Goal: Transaction & Acquisition: Purchase product/service

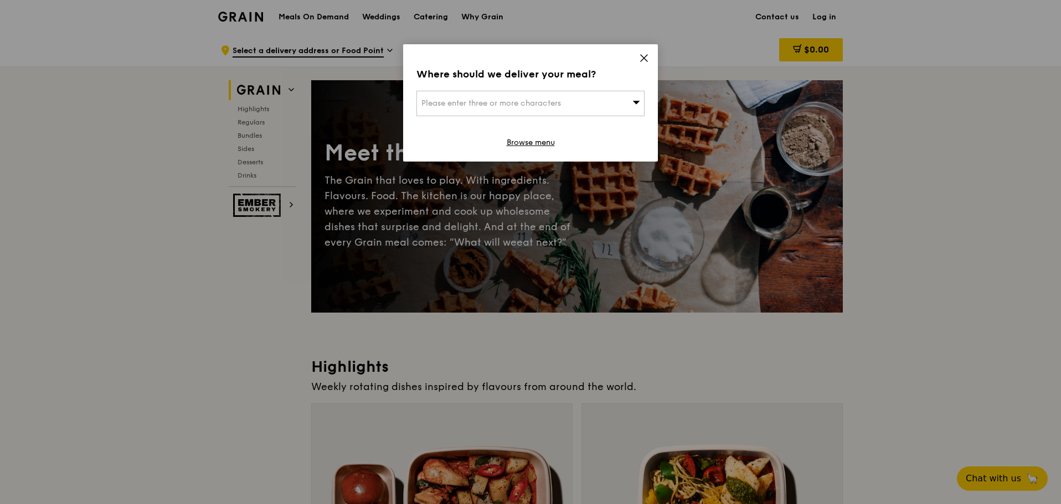
click at [641, 61] on icon at bounding box center [644, 58] width 7 height 7
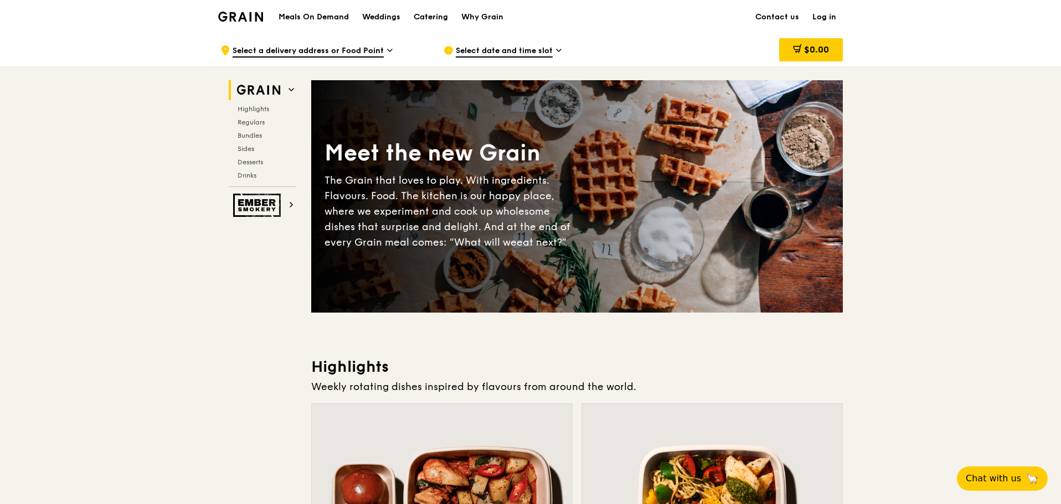
click at [830, 17] on link "Log in" at bounding box center [824, 17] width 37 height 33
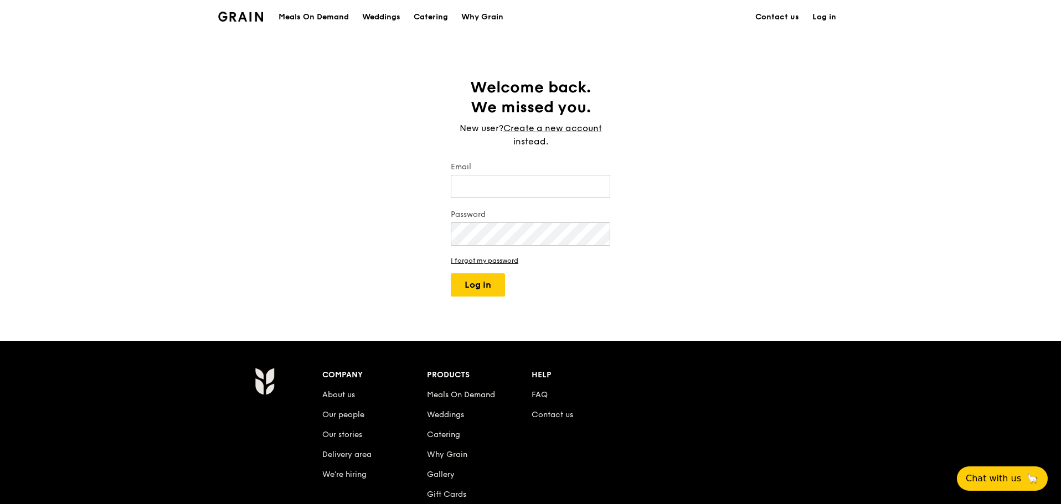
type input "[PERSON_NAME][EMAIL_ADDRESS][PERSON_NAME][DOMAIN_NAME]"
click at [493, 291] on button "Log in" at bounding box center [478, 285] width 54 height 23
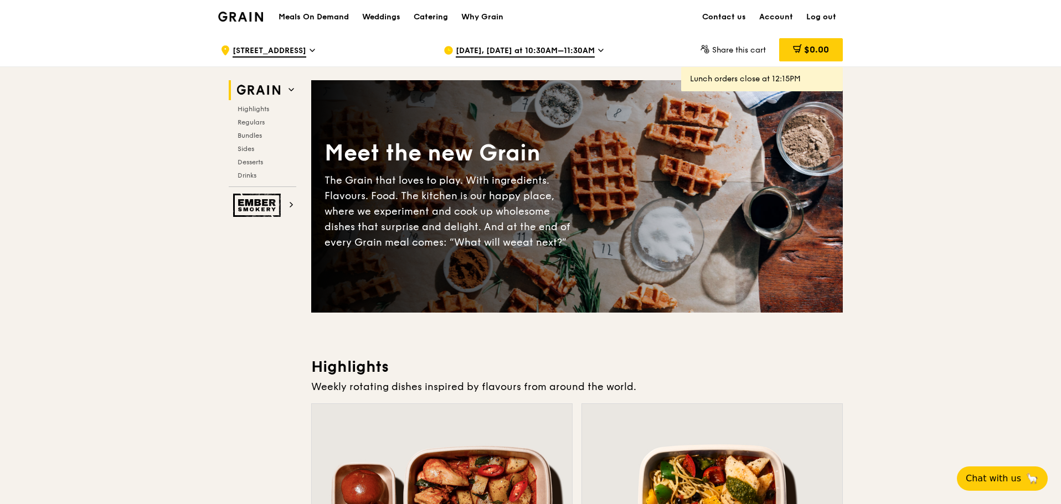
click at [525, 50] on span "[DATE], [DATE] at 10:30AM–11:30AM" at bounding box center [525, 51] width 139 height 12
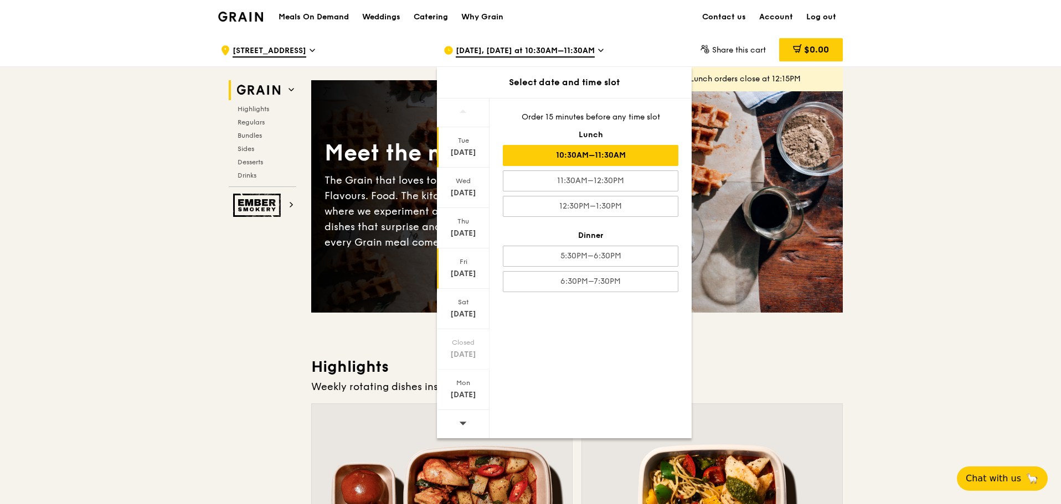
click at [475, 270] on div "[DATE]" at bounding box center [463, 274] width 49 height 11
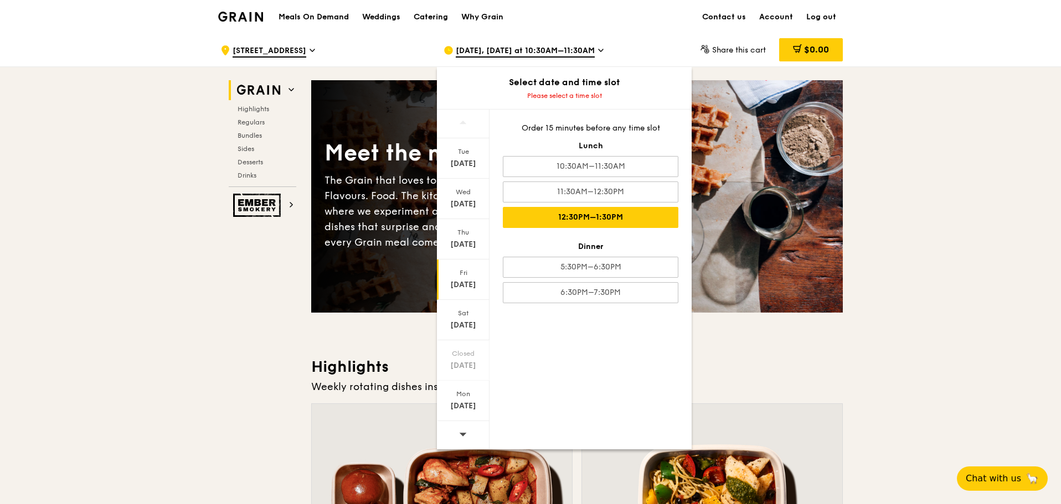
click at [589, 215] on div "12:30PM–1:30PM" at bounding box center [591, 217] width 176 height 21
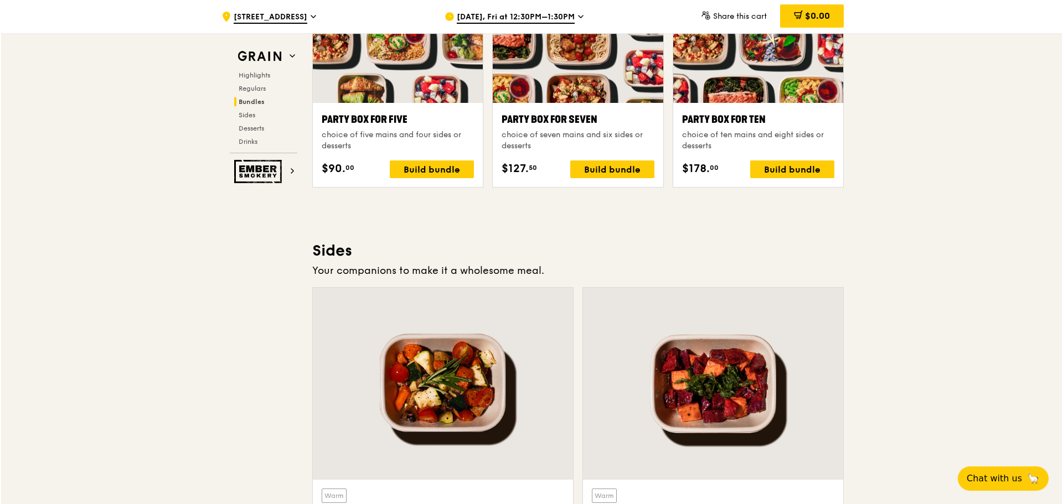
scroll to position [2215, 0]
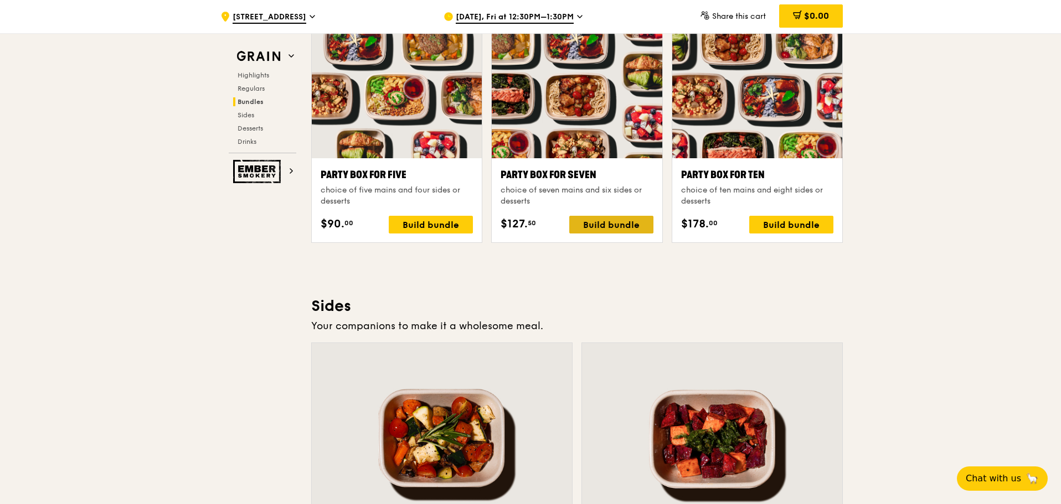
click at [634, 222] on div "Build bundle" at bounding box center [611, 225] width 84 height 18
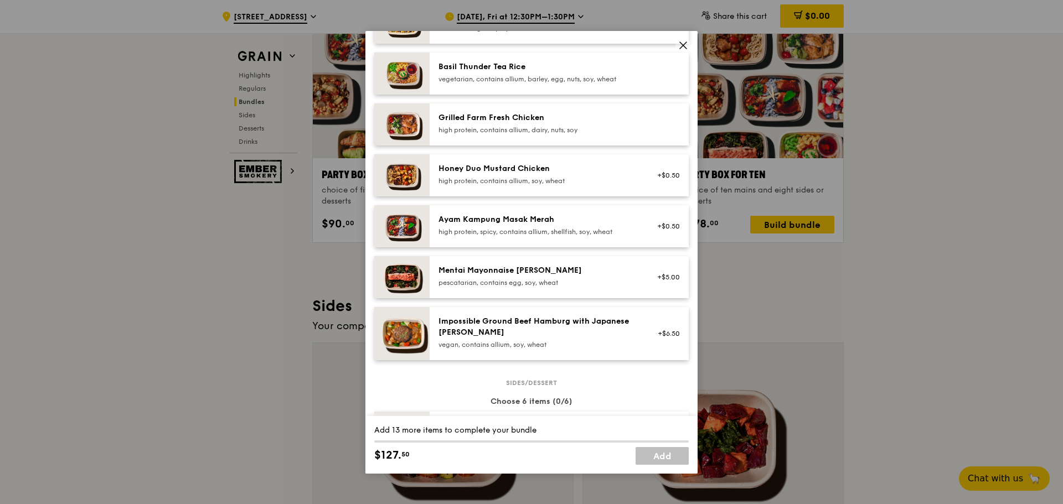
scroll to position [166, 0]
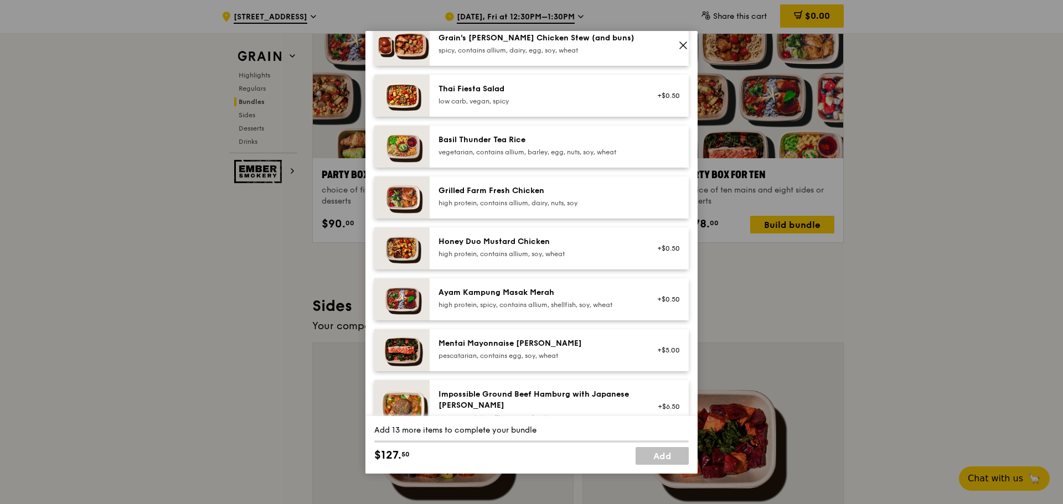
click at [611, 240] on div "Honey Duo Mustard Chicken" at bounding box center [538, 241] width 199 height 11
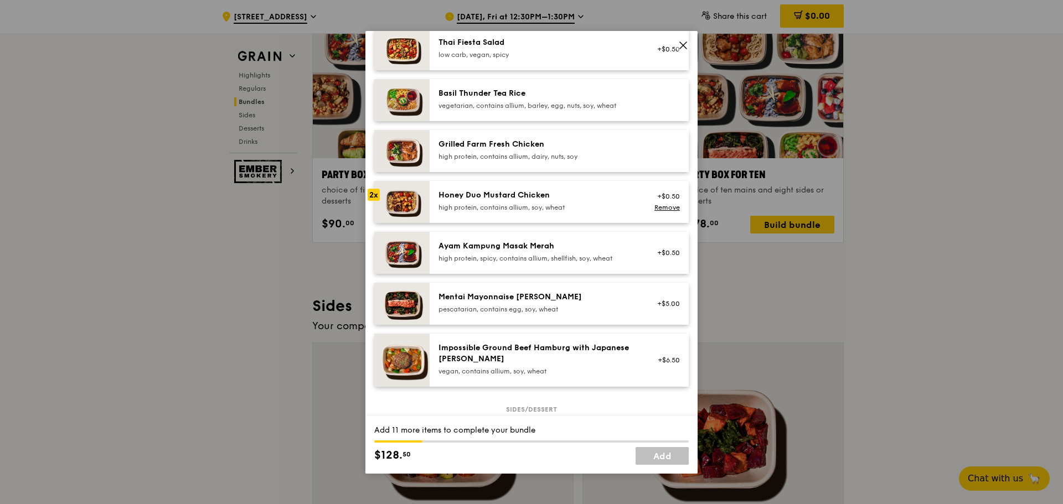
click at [607, 199] on div "Honey Duo Mustard Chicken" at bounding box center [538, 195] width 199 height 11
click at [655, 205] on link "Remove" at bounding box center [667, 208] width 25 height 8
click at [571, 204] on div "high protein, contains allium, soy, wheat" at bounding box center [538, 207] width 199 height 9
click at [587, 146] on div "Grilled Farm Fresh Chicken" at bounding box center [538, 144] width 199 height 11
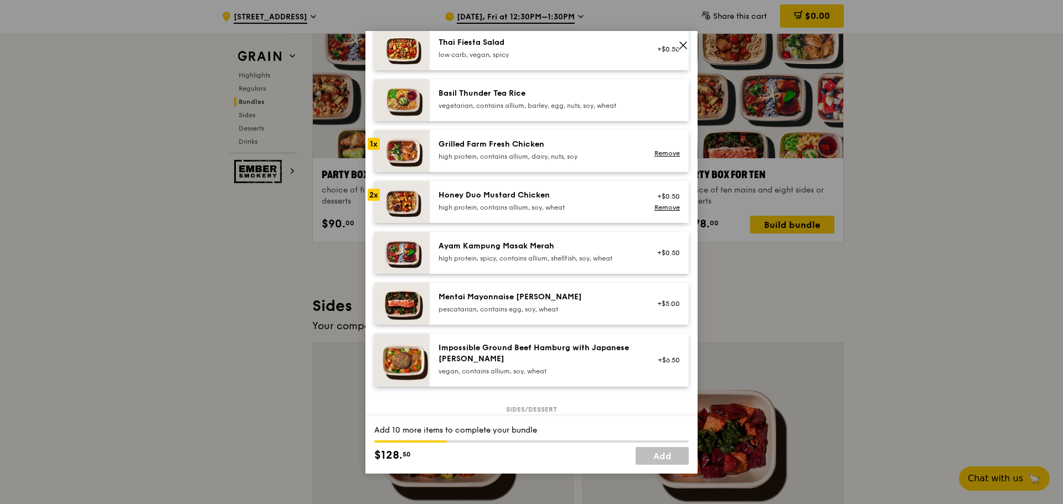
click at [587, 146] on div "Grilled Farm Fresh Chicken" at bounding box center [538, 144] width 199 height 11
click at [558, 243] on div "Ayam Kampung Masak Merah" at bounding box center [538, 246] width 199 height 11
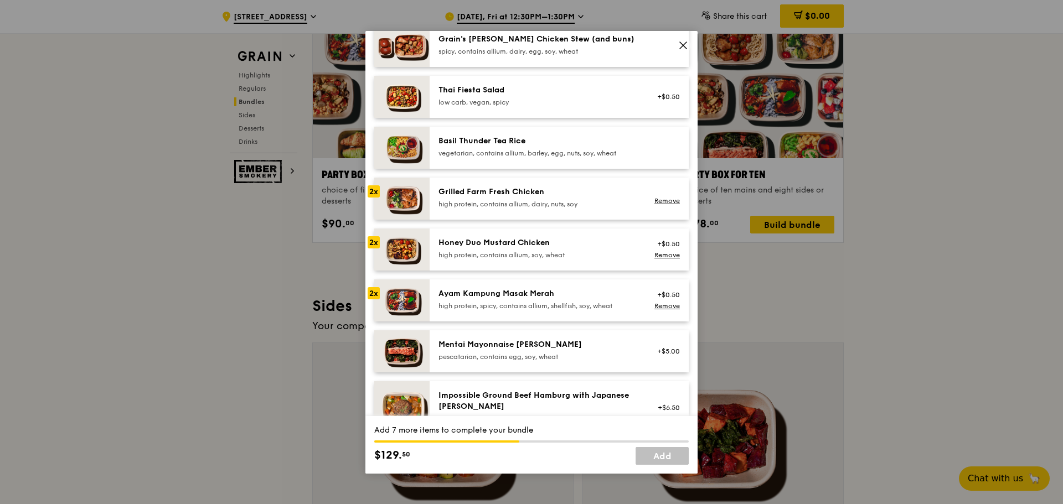
scroll to position [166, 0]
click at [597, 194] on div "Grilled Farm Fresh Chicken" at bounding box center [538, 191] width 199 height 11
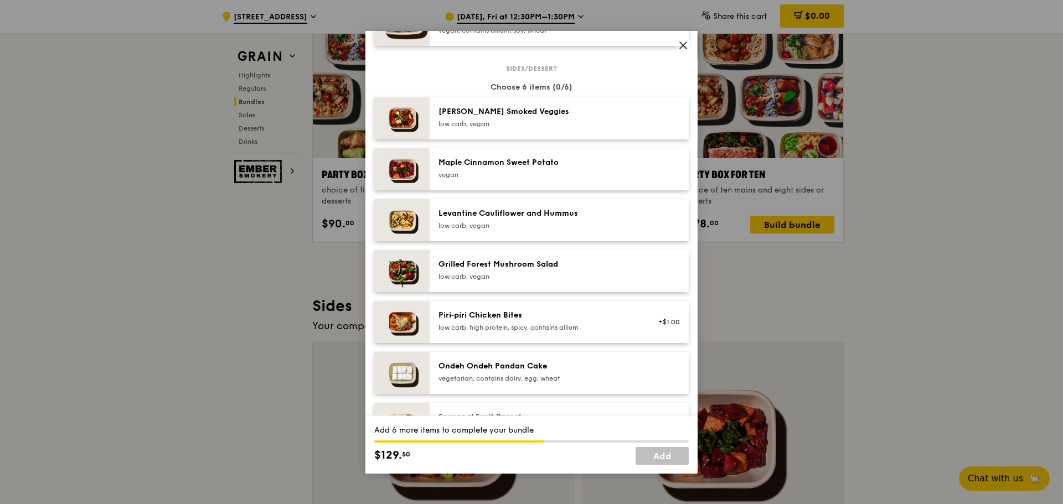
scroll to position [609, 0]
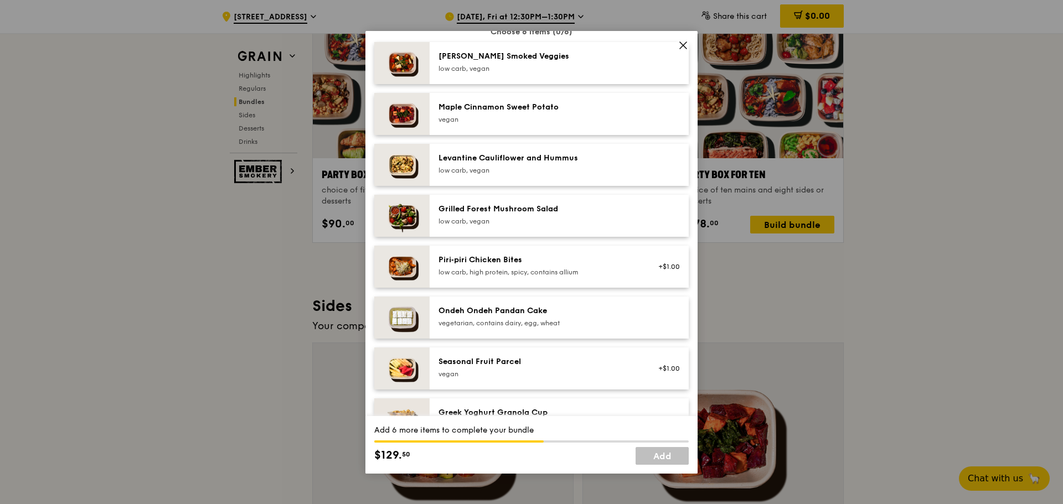
click at [592, 174] on div "low carb, vegan" at bounding box center [538, 170] width 199 height 9
click at [576, 261] on div "Piri‑piri Chicken Bites" at bounding box center [538, 260] width 199 height 11
click at [587, 360] on div "Seasonal Fruit Parcel" at bounding box center [538, 362] width 199 height 11
click at [587, 357] on div "Seasonal Fruit Parcel" at bounding box center [538, 362] width 199 height 11
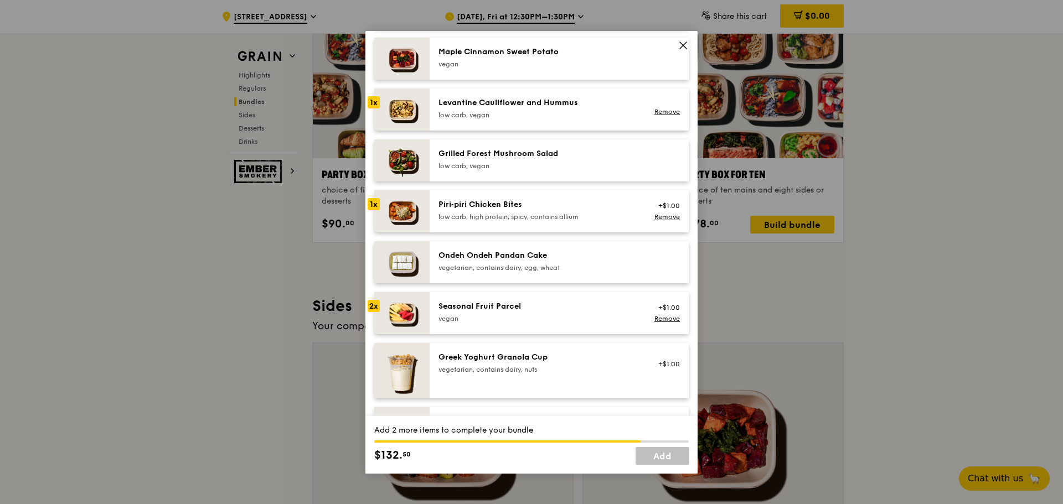
click at [610, 267] on div "vegetarian, contains dairy, egg, wheat" at bounding box center [538, 268] width 199 height 9
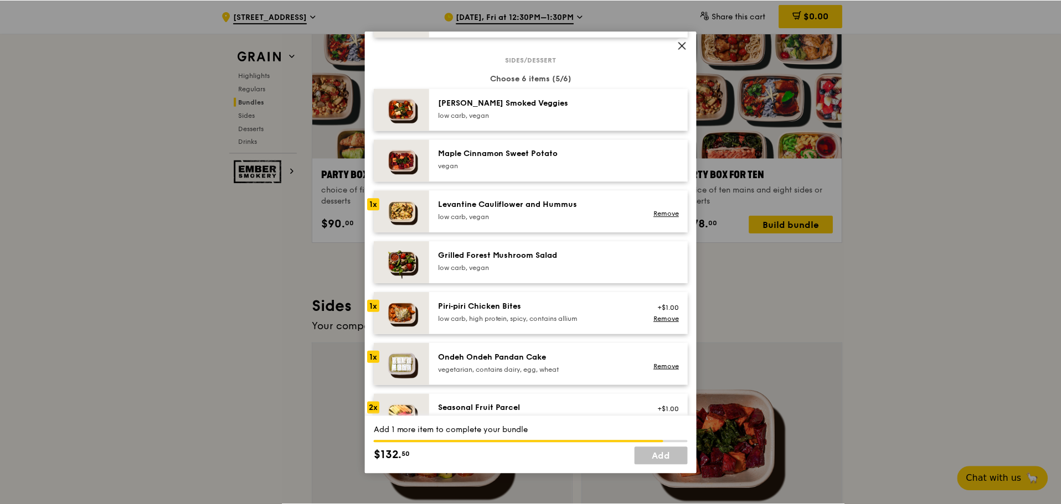
scroll to position [554, 0]
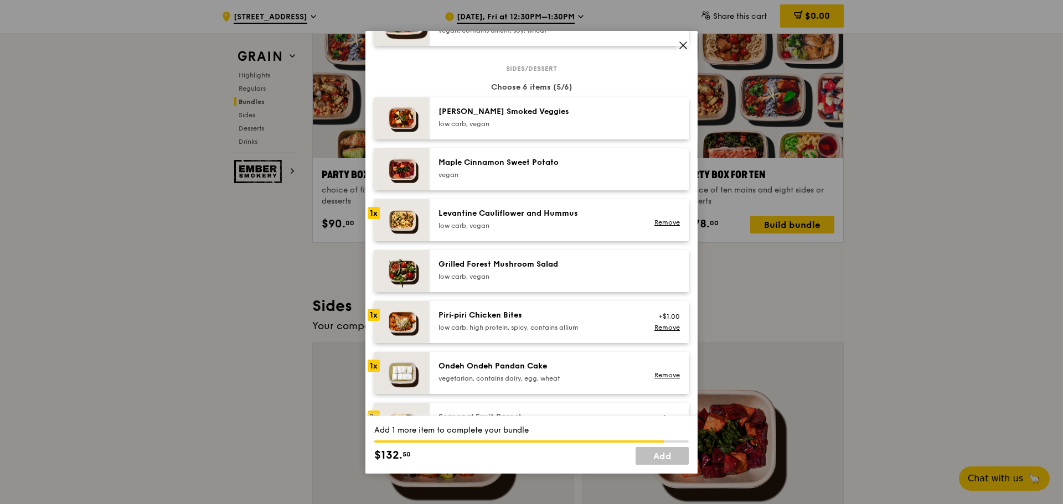
click at [594, 122] on div "low carb, vegan" at bounding box center [538, 124] width 199 height 9
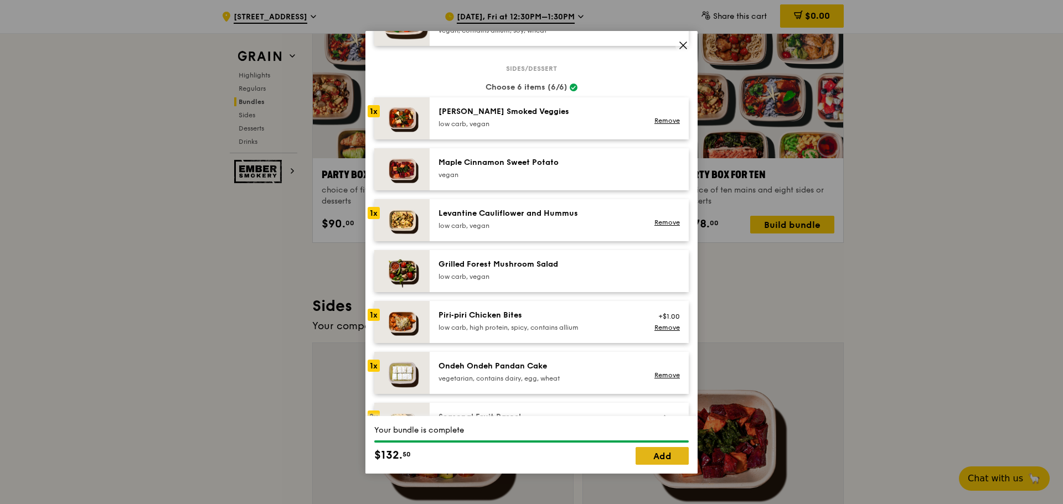
click at [654, 455] on link "Add" at bounding box center [662, 456] width 53 height 18
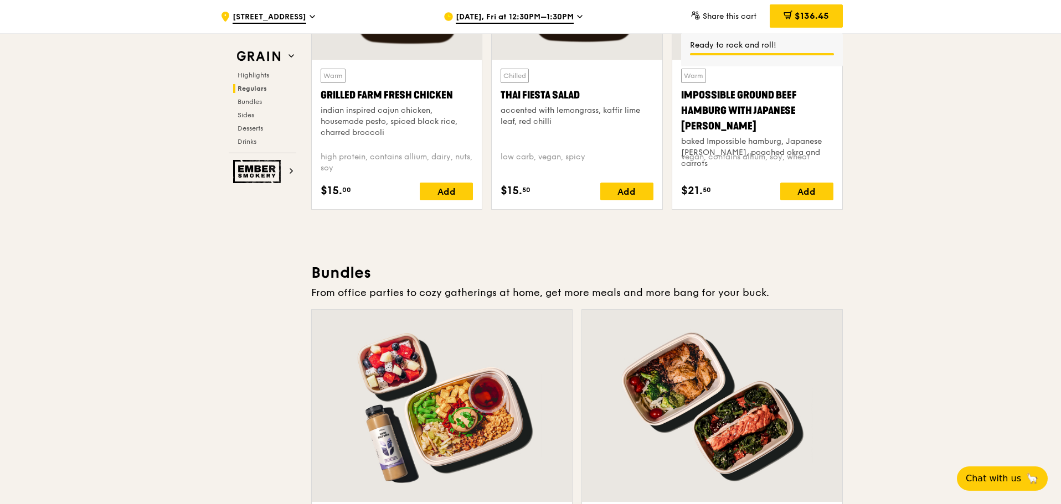
scroll to position [1218, 0]
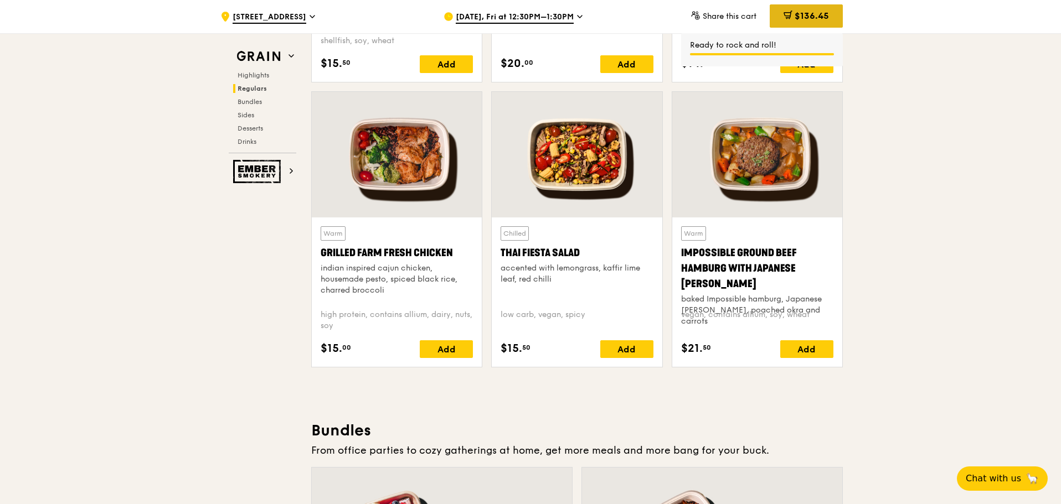
click at [826, 15] on span "$136.45" at bounding box center [812, 16] width 34 height 11
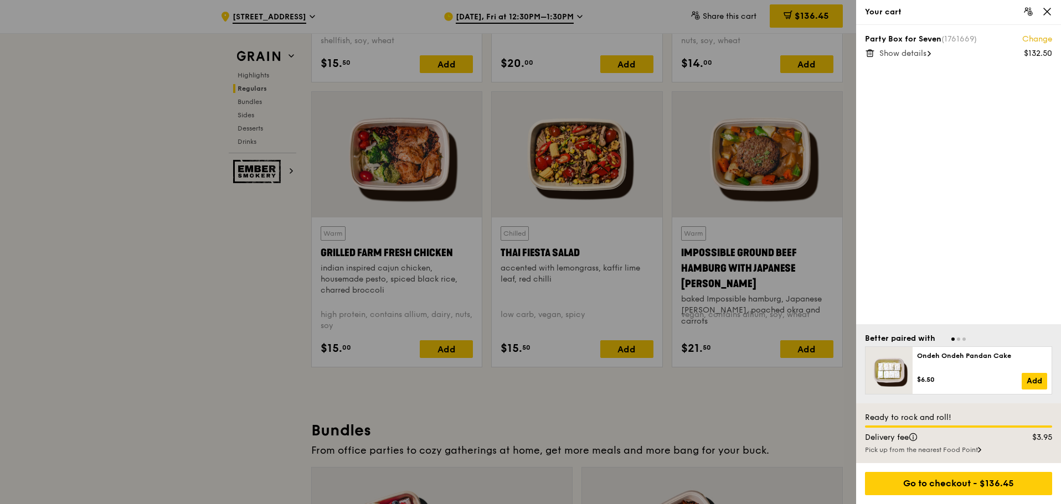
click at [900, 54] on span "Show details" at bounding box center [902, 53] width 47 height 9
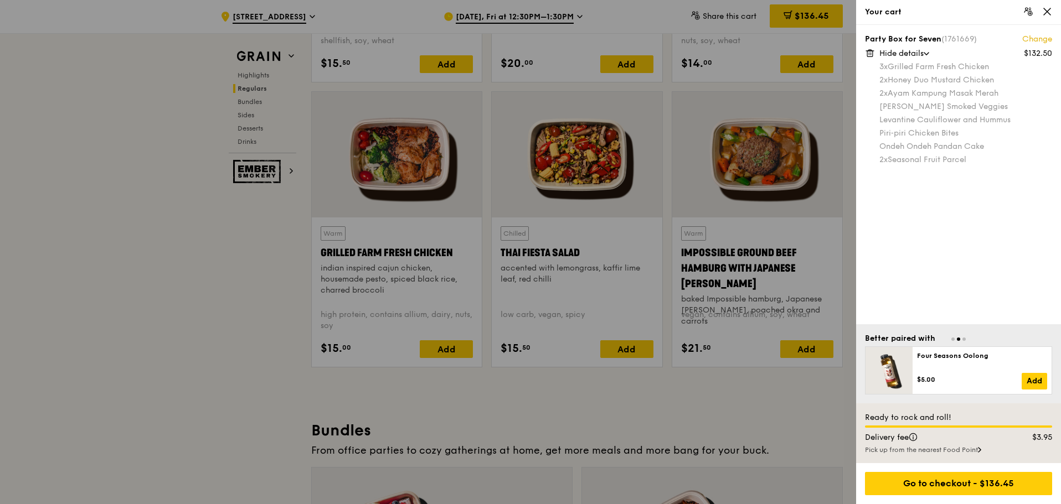
click at [1044, 11] on icon at bounding box center [1047, 12] width 10 height 10
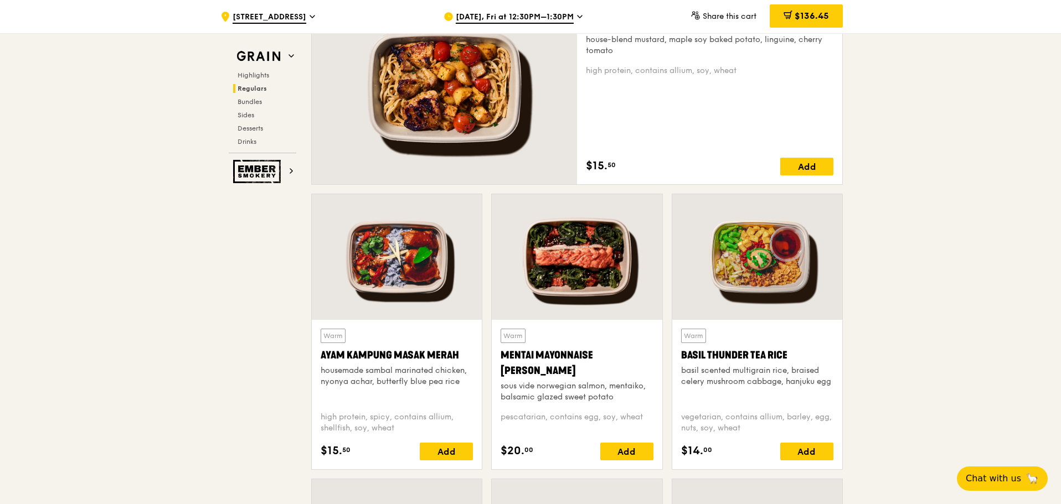
scroll to position [665, 0]
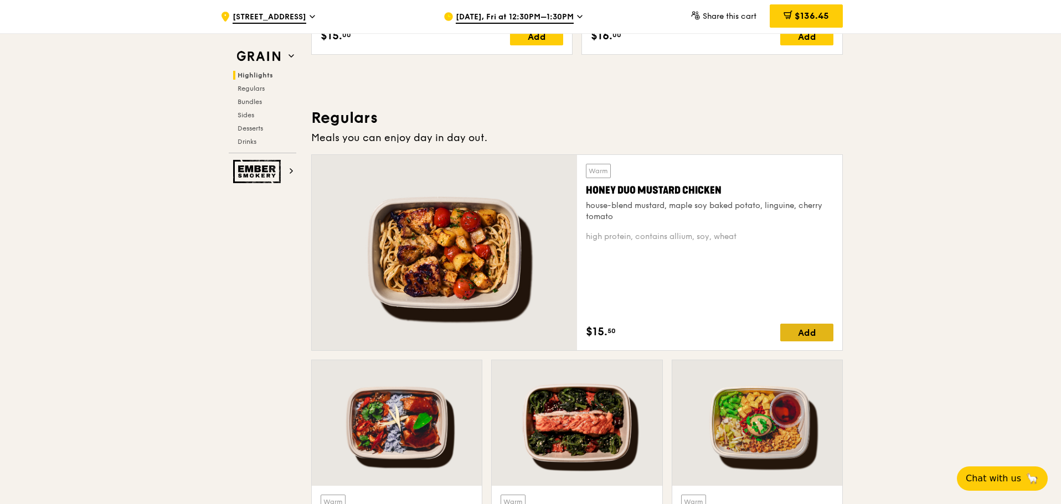
click at [793, 335] on div "Add" at bounding box center [806, 333] width 53 height 18
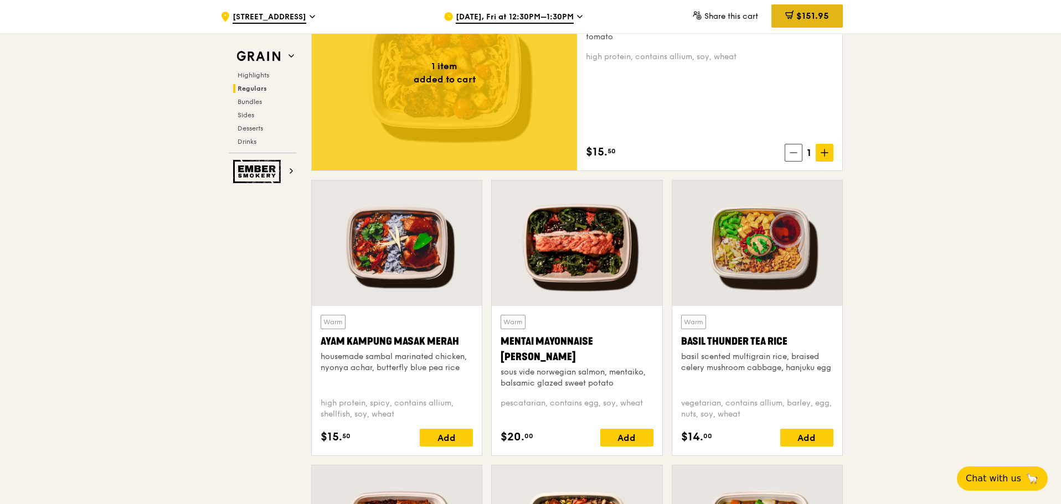
scroll to position [775, 0]
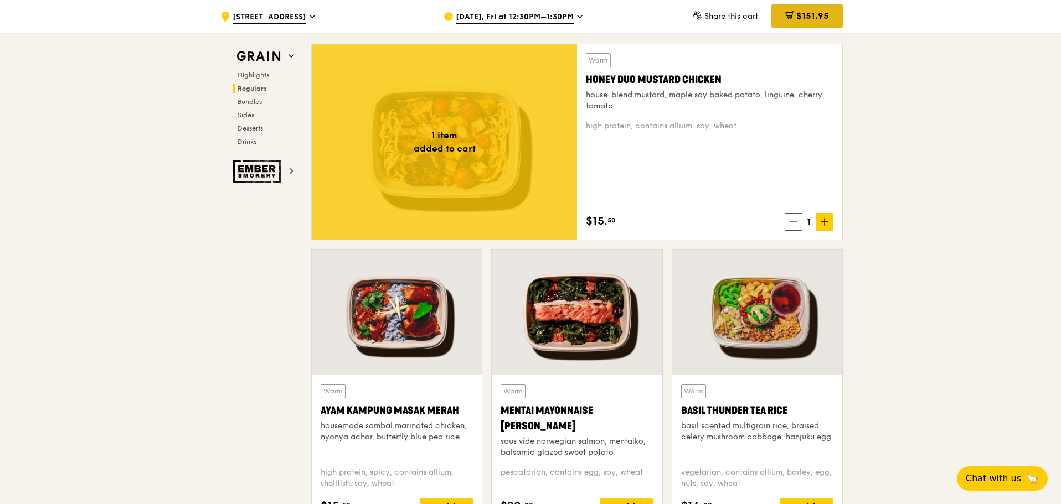
click at [822, 8] on div "$151.95" at bounding box center [806, 15] width 71 height 23
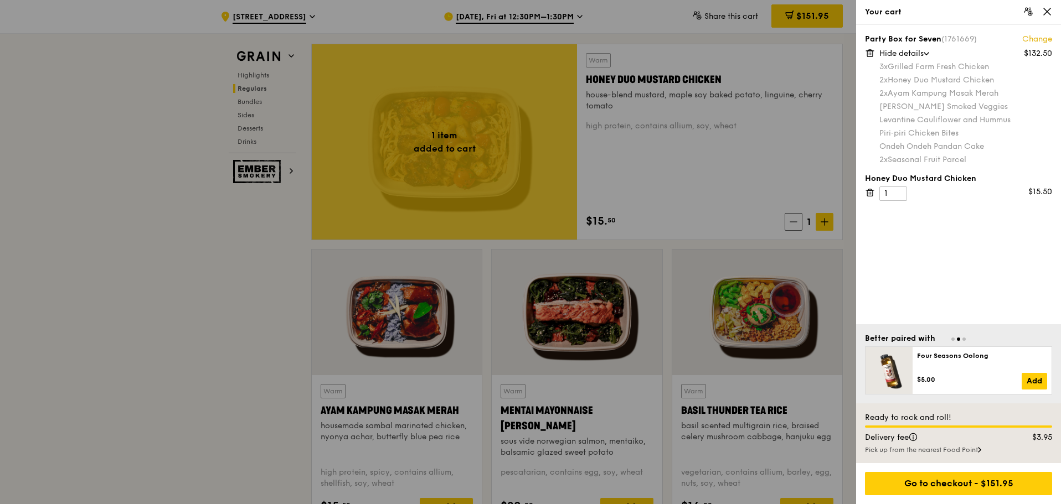
click at [946, 151] on div "Ondeh Ondeh Pandan Cake" at bounding box center [965, 146] width 173 height 11
click at [952, 111] on div "[PERSON_NAME] Smoked Veggies" at bounding box center [965, 106] width 173 height 11
click at [950, 84] on div "2x Honey Duo Mustard Chicken" at bounding box center [965, 80] width 173 height 11
click at [985, 483] on div "Go to checkout - $151.95" at bounding box center [958, 483] width 187 height 23
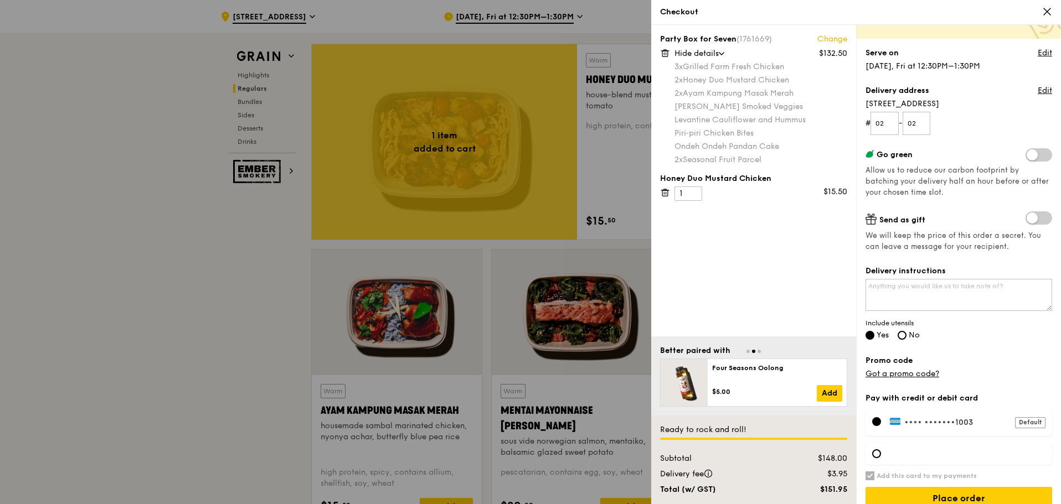
scroll to position [96, 0]
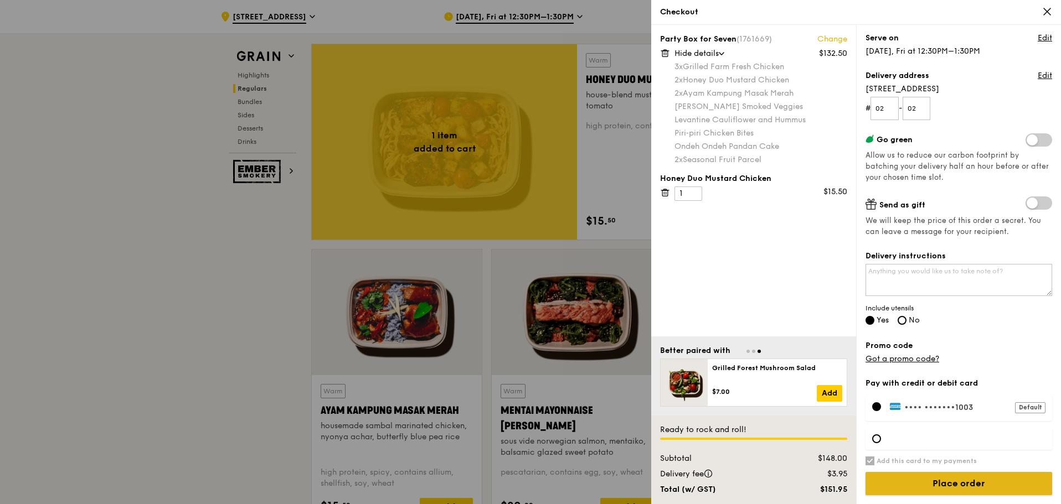
click at [969, 481] on input "Place order" at bounding box center [959, 483] width 187 height 23
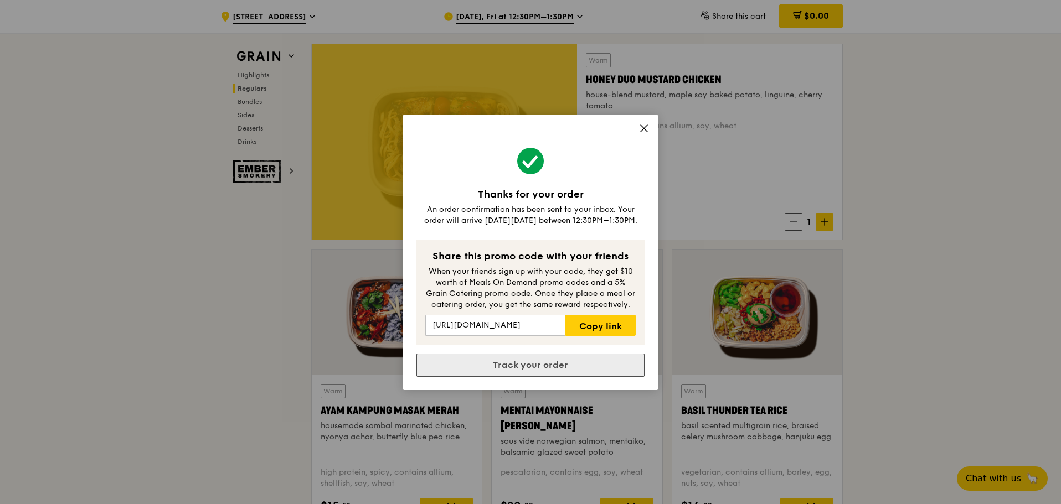
click at [586, 363] on link "Track your order" at bounding box center [530, 365] width 228 height 23
